Goal: Task Accomplishment & Management: Complete application form

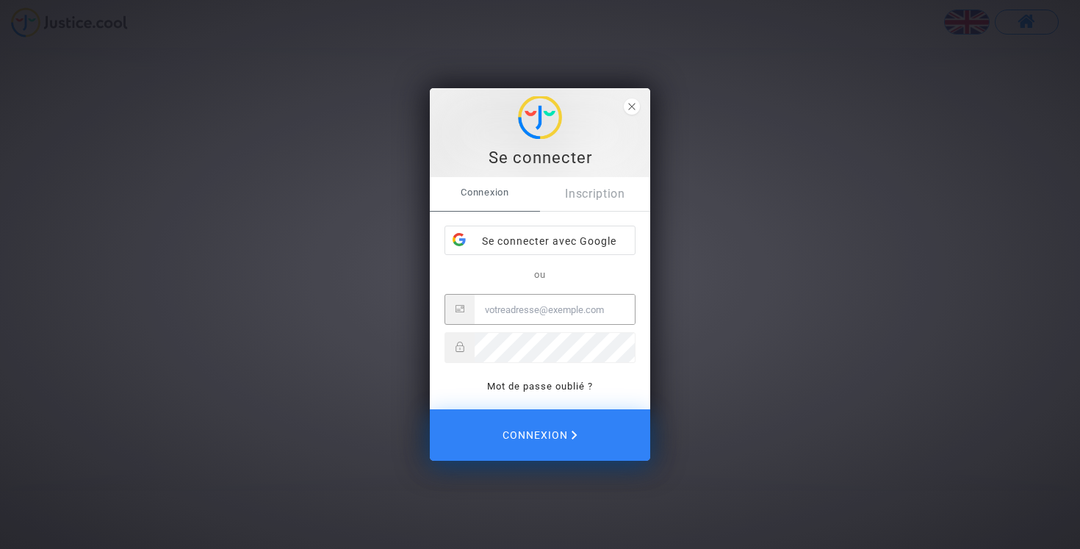
click at [554, 310] on input "Email" at bounding box center [555, 309] width 160 height 29
type input "[EMAIL_ADDRESS][DOMAIN_NAME]"
click at [555, 239] on div "Se connecter avec Google" at bounding box center [540, 240] width 190 height 29
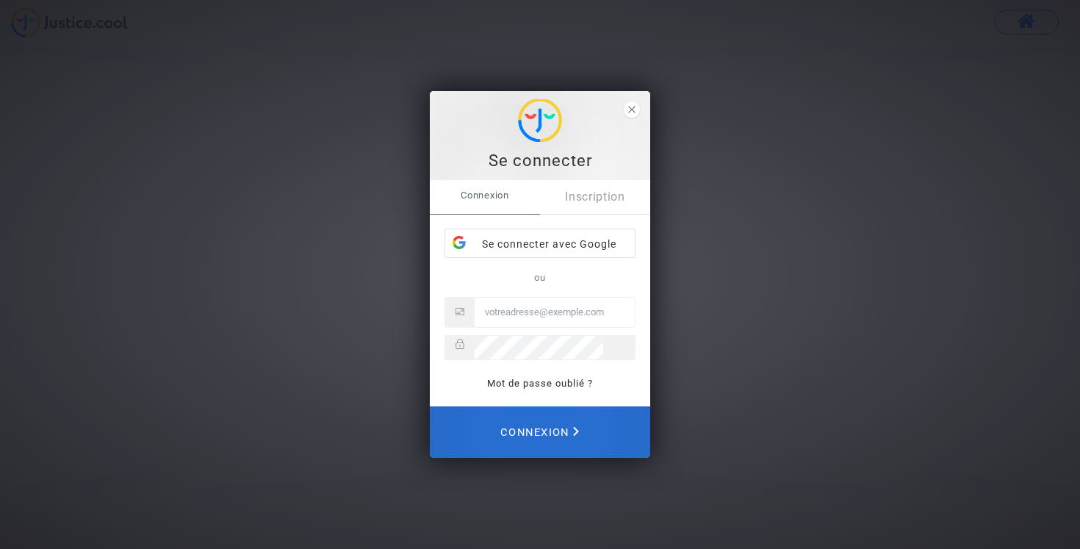
click at [577, 443] on span "Connexion" at bounding box center [539, 432] width 79 height 32
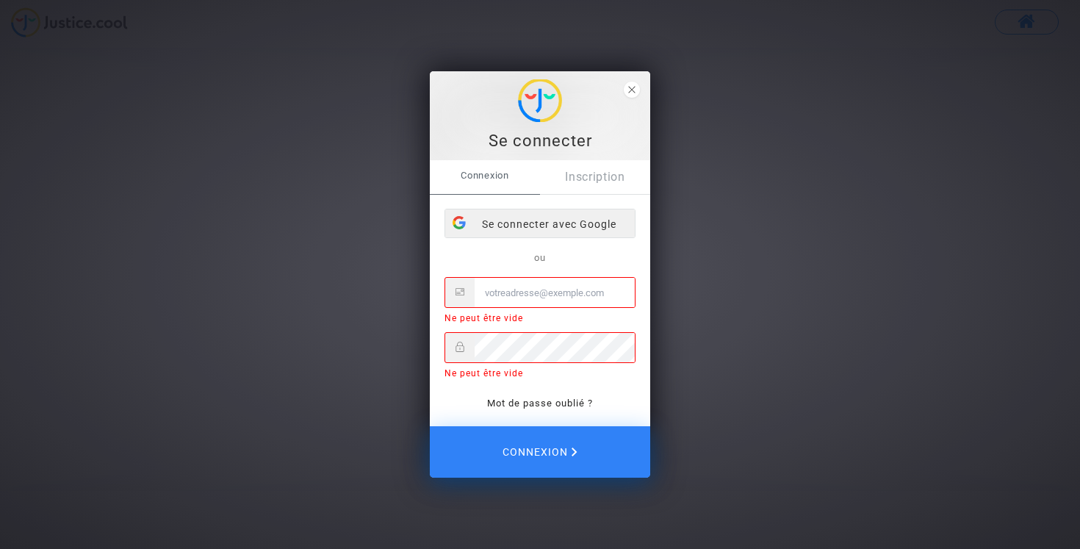
click at [587, 226] on div "Se connecter avec Google" at bounding box center [540, 223] width 190 height 29
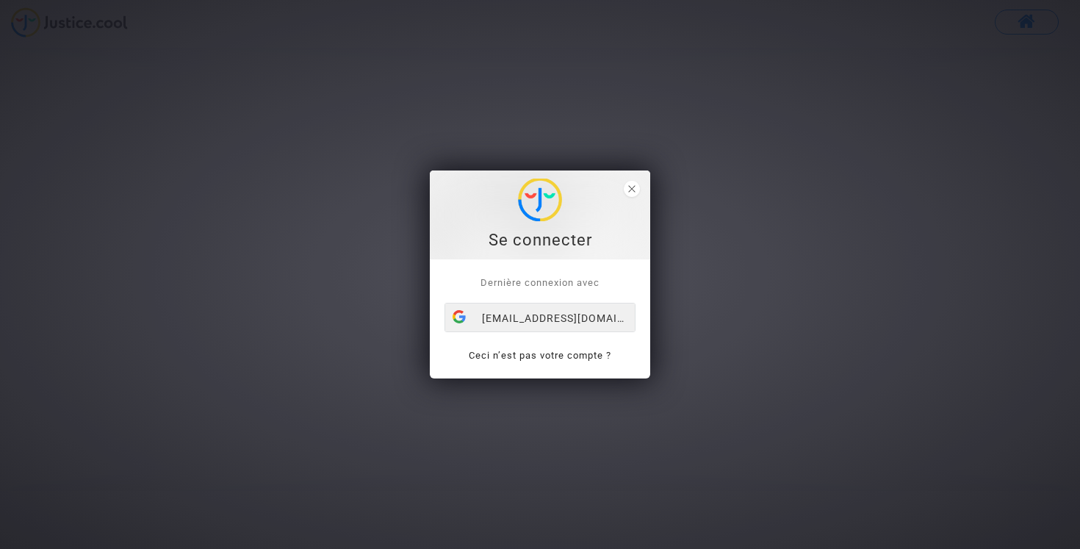
click at [555, 317] on div "[EMAIL_ADDRESS][DOMAIN_NAME]" at bounding box center [540, 317] width 190 height 29
click at [552, 313] on div "[EMAIL_ADDRESS][DOMAIN_NAME]" at bounding box center [540, 317] width 190 height 29
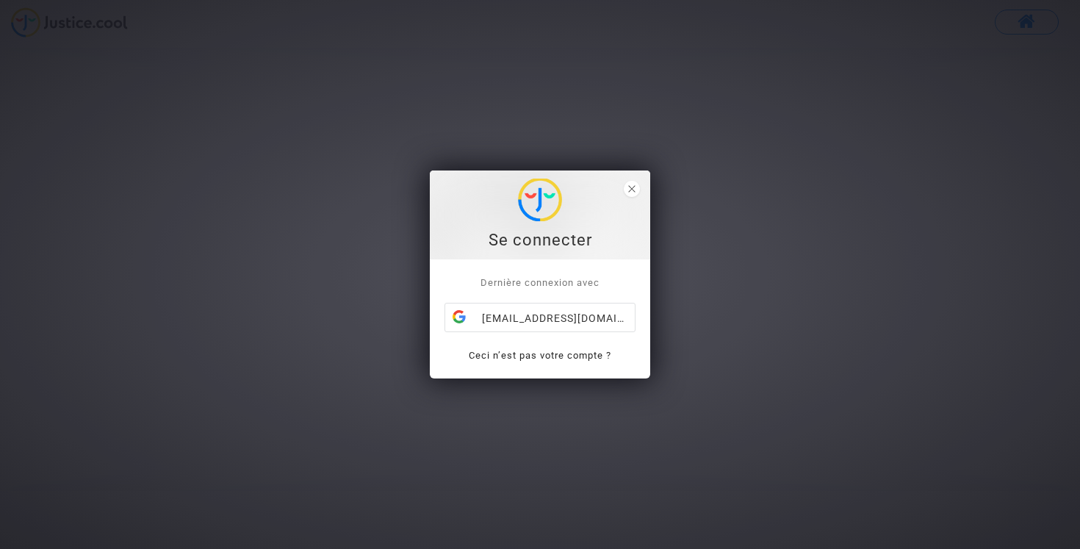
click at [552, 313] on div "[EMAIL_ADDRESS][DOMAIN_NAME]" at bounding box center [540, 317] width 190 height 29
click at [628, 187] on icon "close" at bounding box center [631, 188] width 7 height 7
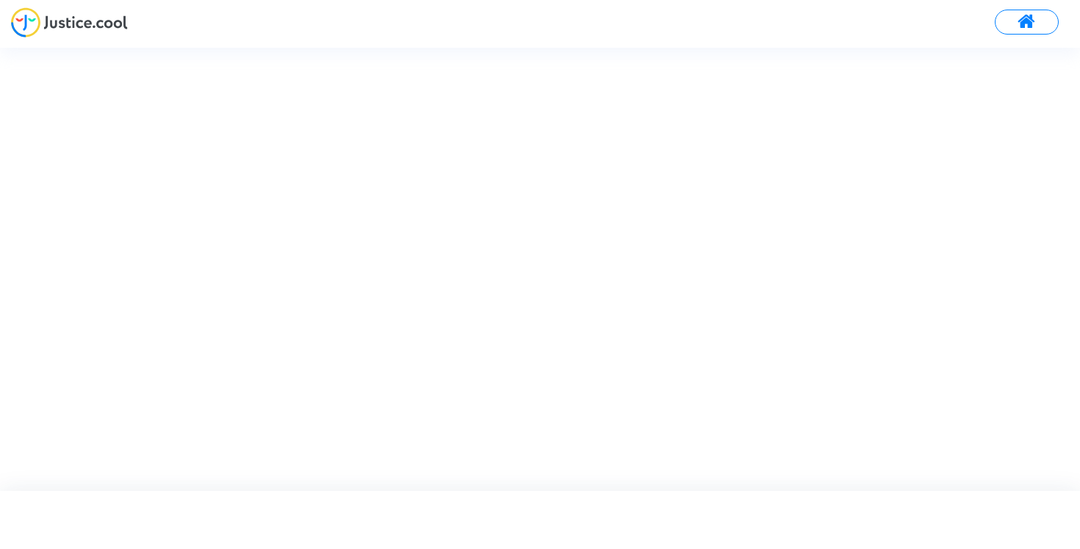
click at [1026, 26] on span at bounding box center [1026, 21] width 18 height 19
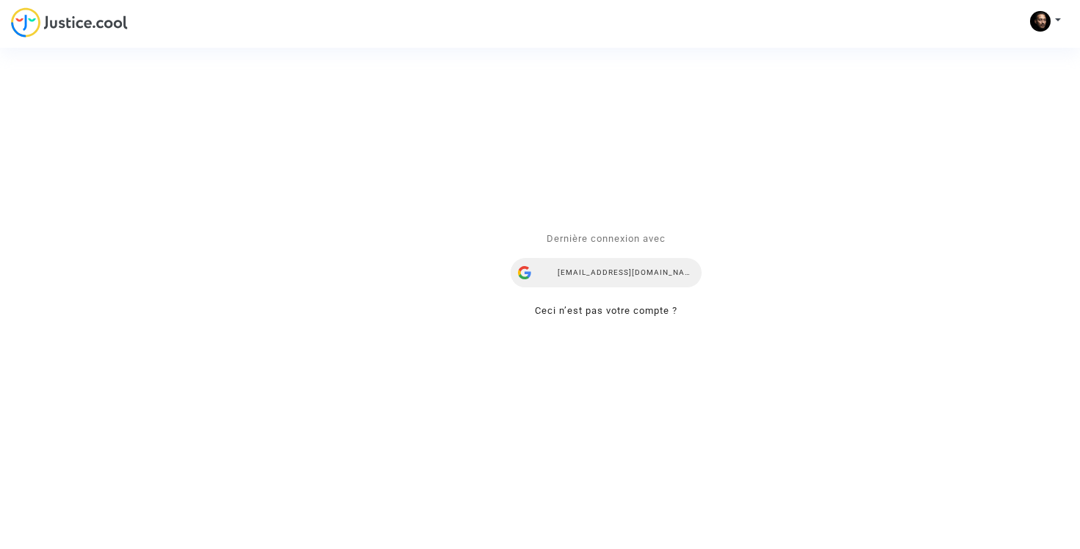
click at [620, 278] on div "[EMAIL_ADDRESS][DOMAIN_NAME]" at bounding box center [606, 272] width 191 height 29
